Goal: Task Accomplishment & Management: Use online tool/utility

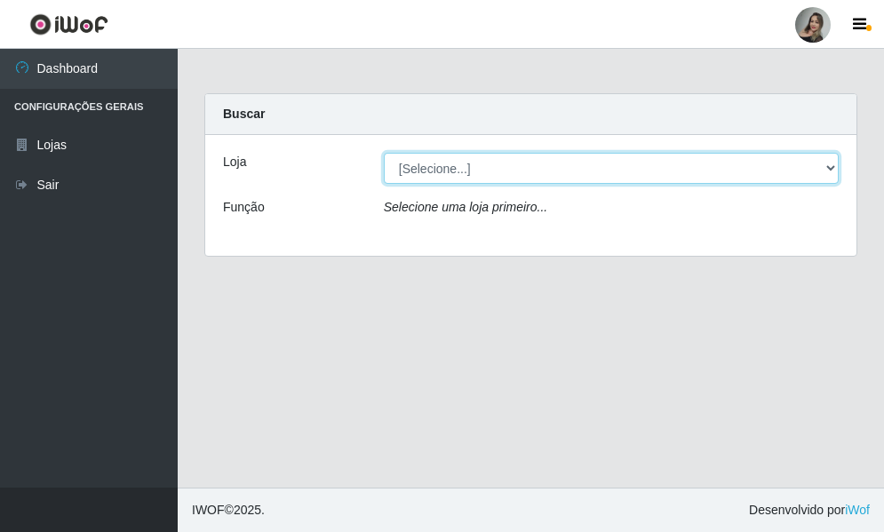
click at [831, 167] on select "[Selecione...] Supermercado Sao Francisco - Amarante" at bounding box center [611, 168] width 455 height 31
select select "383"
click at [384, 153] on select "[Selecione...] Supermercado Sao Francisco - Amarante" at bounding box center [611, 168] width 455 height 31
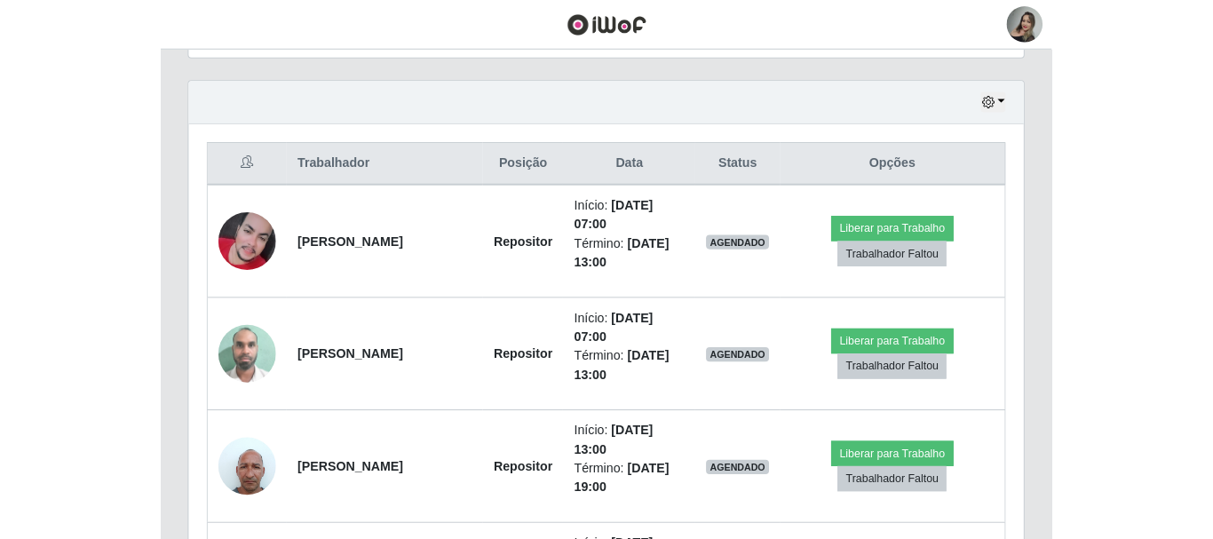
scroll to position [369, 976]
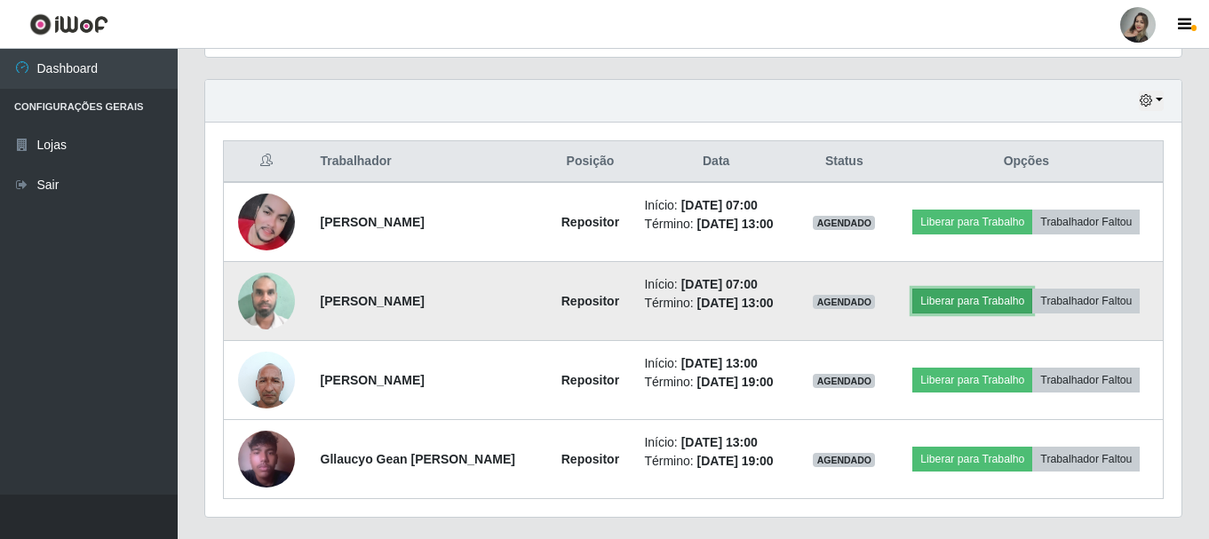
click at [883, 306] on button "Liberar para Trabalho" at bounding box center [972, 301] width 120 height 25
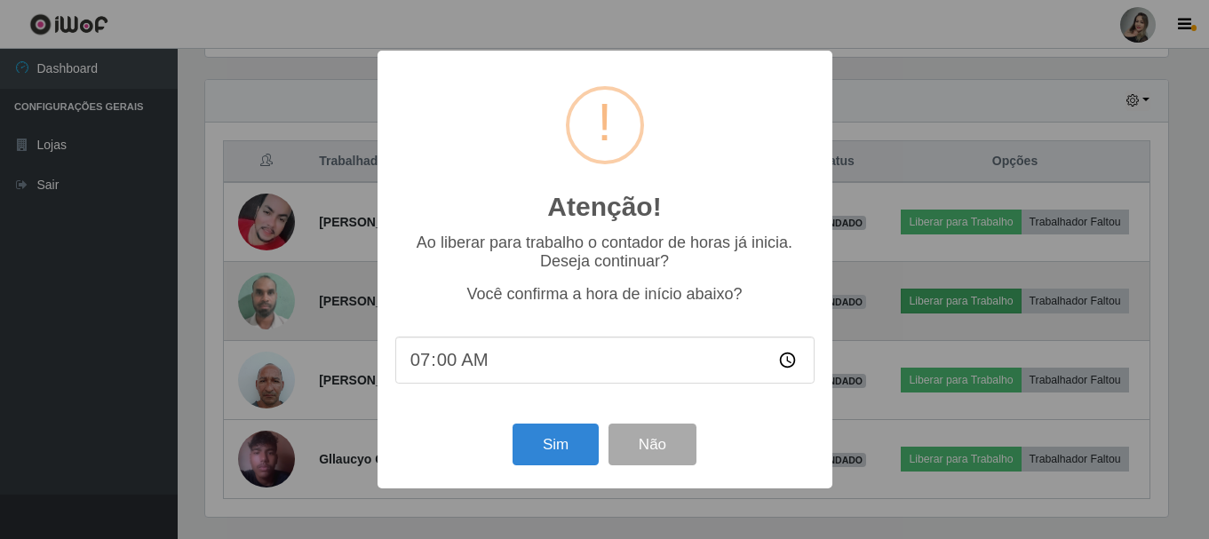
scroll to position [369, 967]
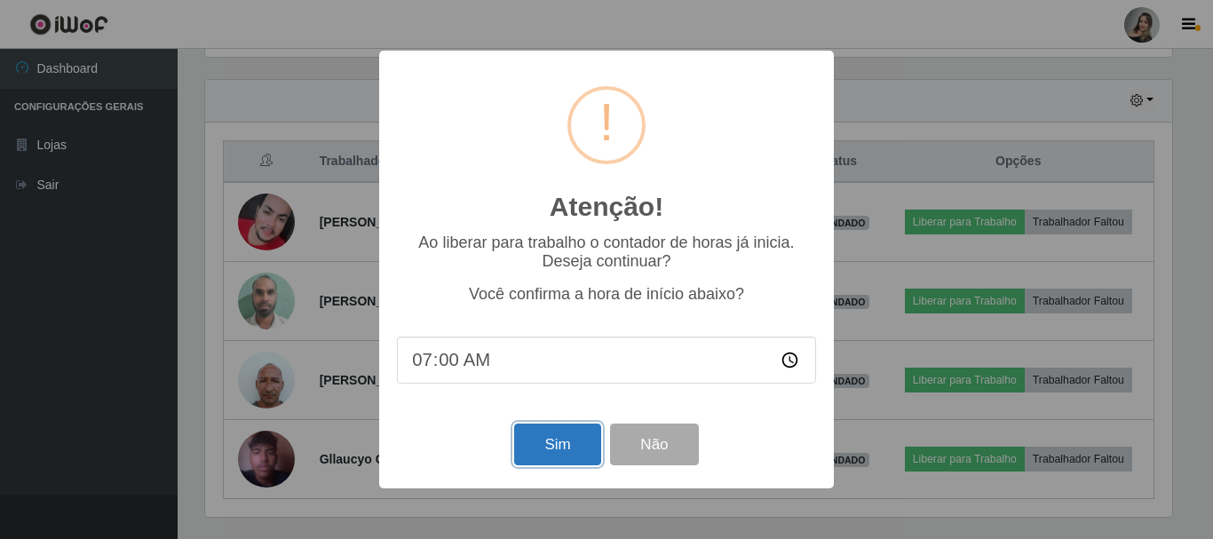
click at [553, 458] on button "Sim" at bounding box center [557, 445] width 86 height 42
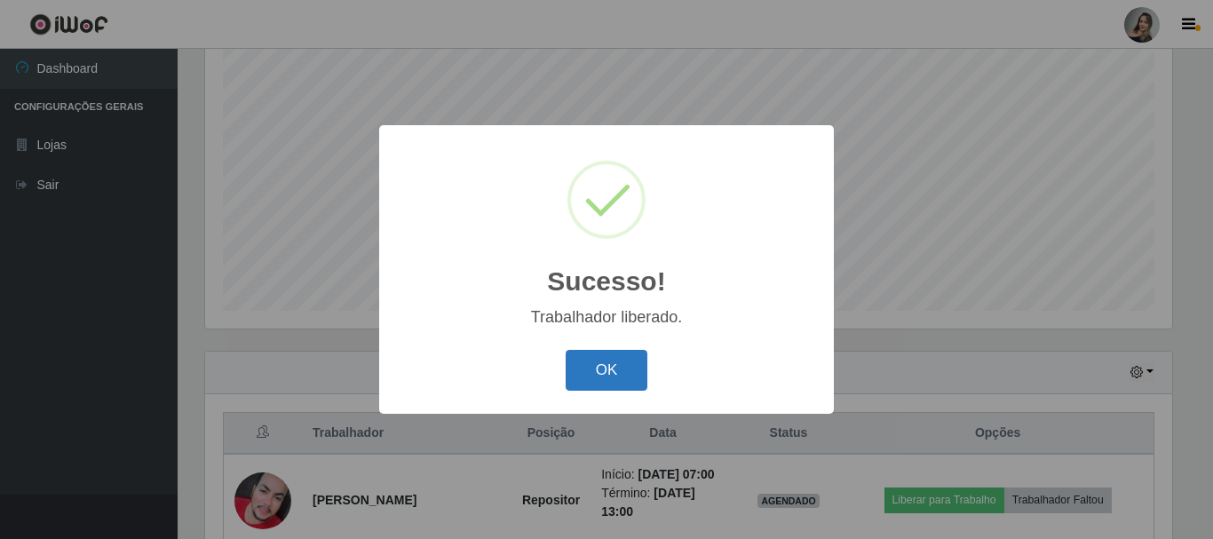
click at [607, 360] on button "OK" at bounding box center [607, 371] width 83 height 42
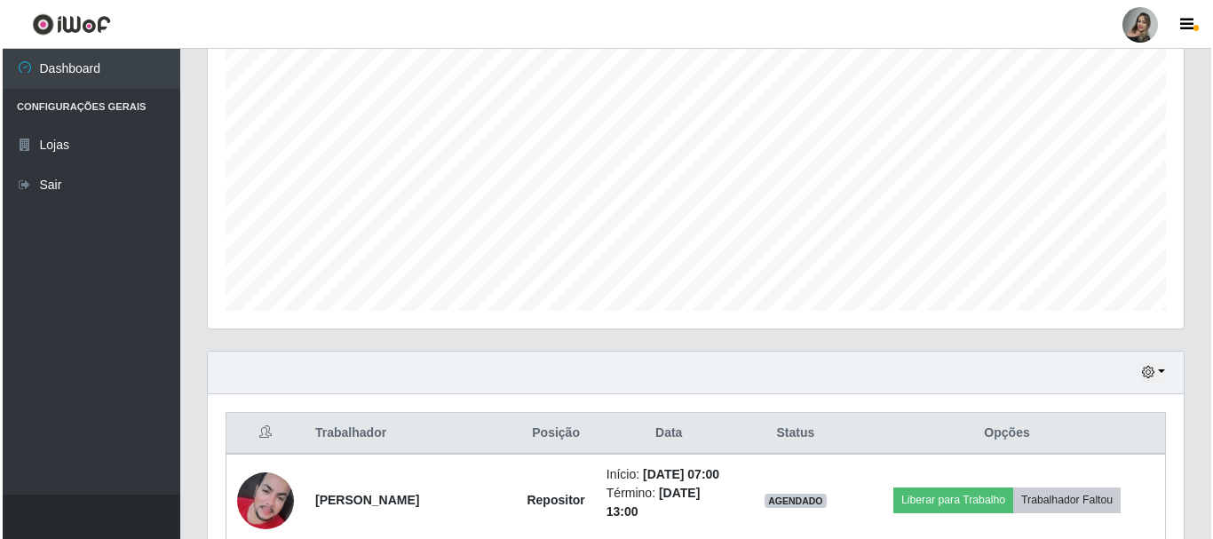
scroll to position [413, 0]
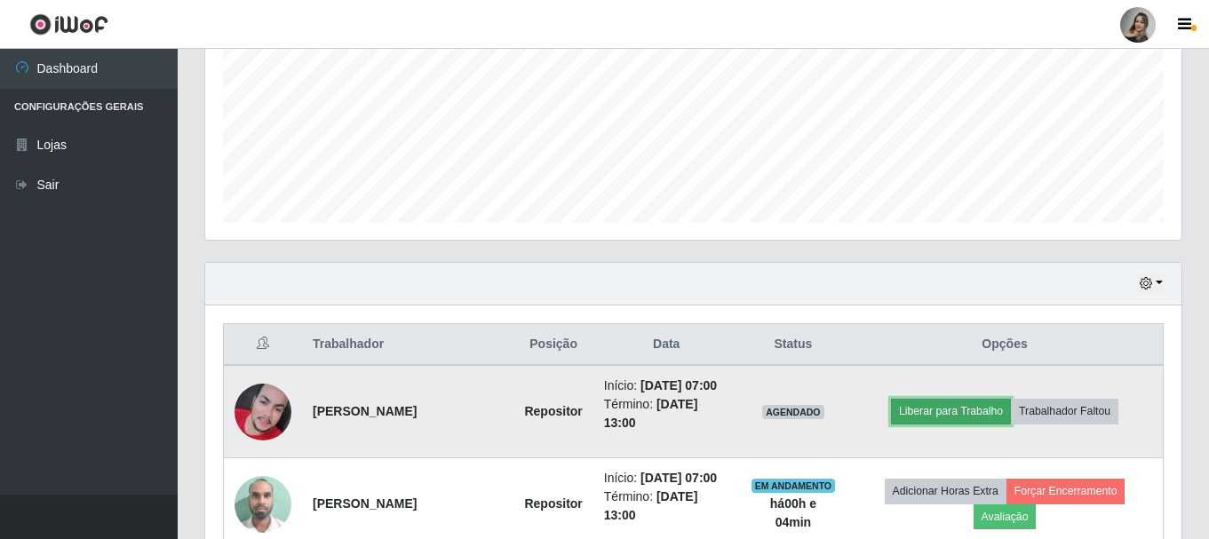
click at [883, 411] on button "Liberar para Trabalho" at bounding box center [951, 411] width 120 height 25
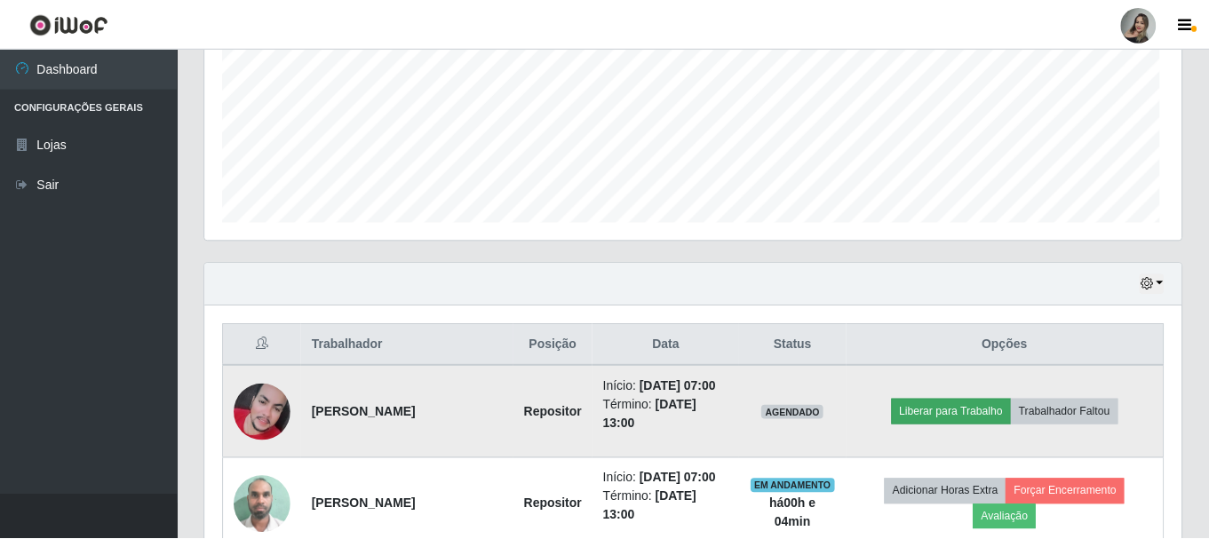
scroll to position [369, 967]
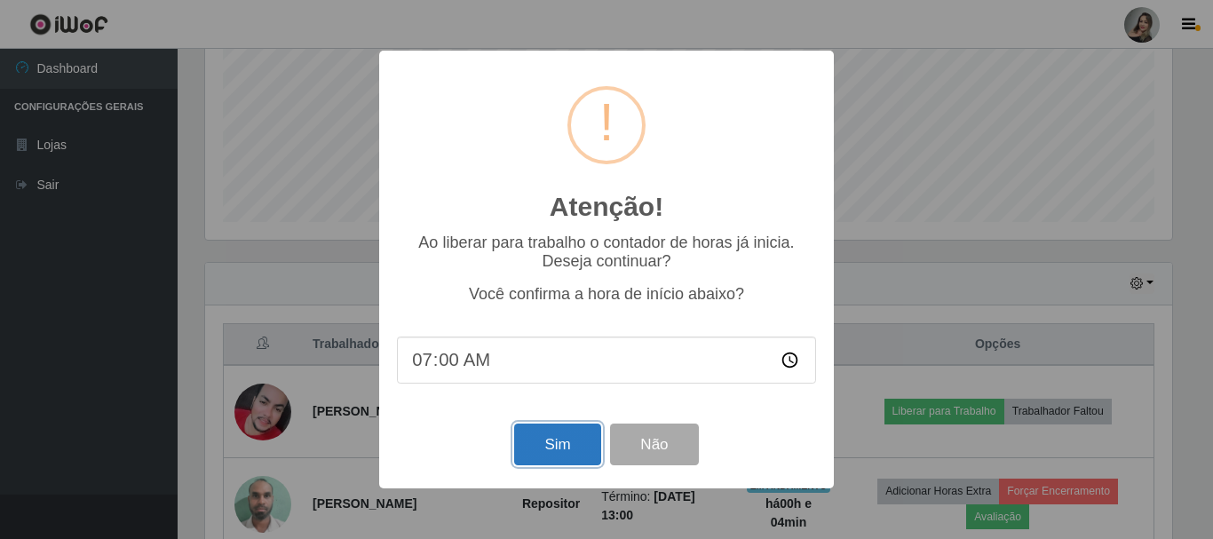
click at [542, 465] on button "Sim" at bounding box center [557, 445] width 86 height 42
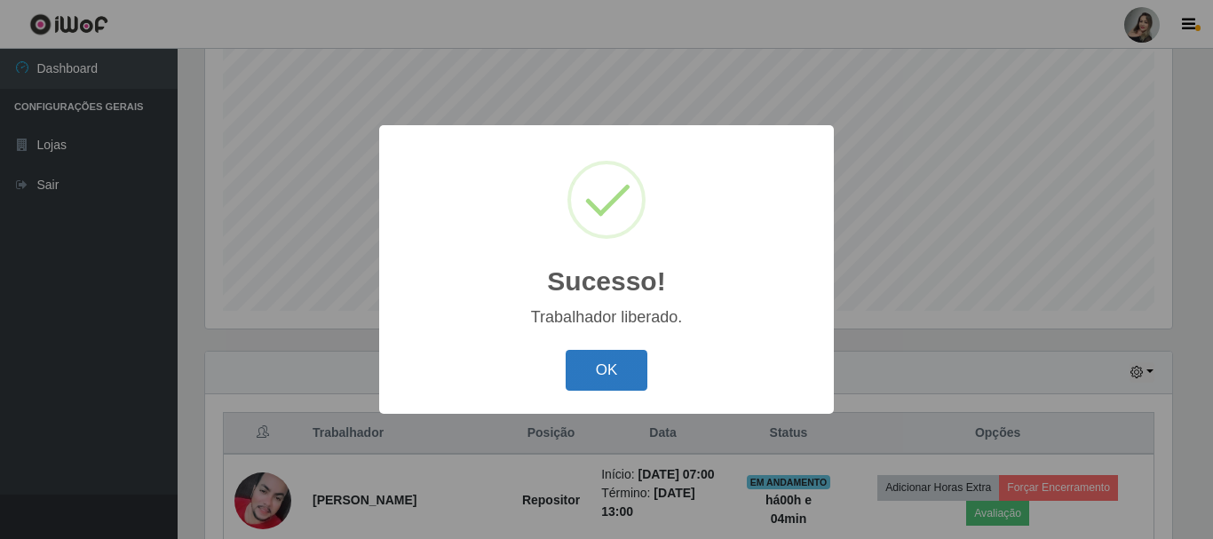
click at [607, 371] on button "OK" at bounding box center [607, 371] width 83 height 42
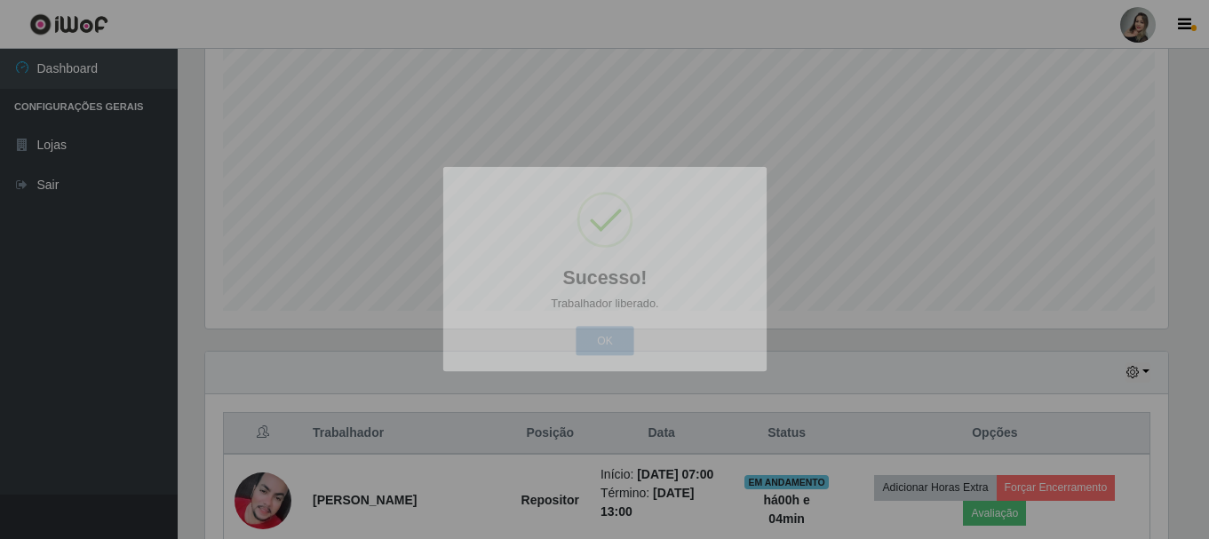
scroll to position [369, 976]
